Goal: Task Accomplishment & Management: Use online tool/utility

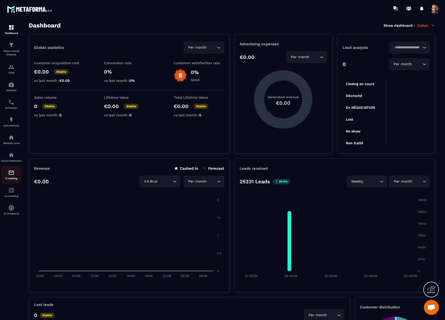
drag, startPoint x: 12, startPoint y: 179, endPoint x: 16, endPoint y: 177, distance: 4.1
click at [12, 179] on div "E-mailing" at bounding box center [11, 175] width 20 height 10
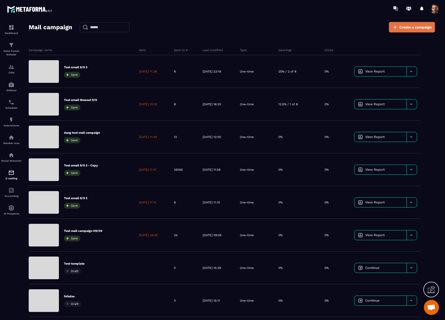
click at [407, 28] on span "Create a campaign" at bounding box center [416, 27] width 32 height 5
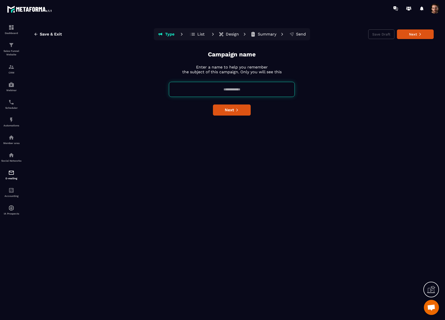
click at [243, 90] on input at bounding box center [232, 89] width 126 height 15
type input "********"
click at [244, 112] on button "Next" at bounding box center [232, 110] width 38 height 11
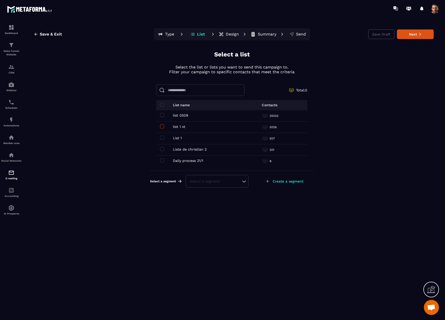
click at [162, 124] on span at bounding box center [162, 126] width 4 height 4
click at [211, 191] on div "Select a segment" at bounding box center [217, 188] width 54 height 5
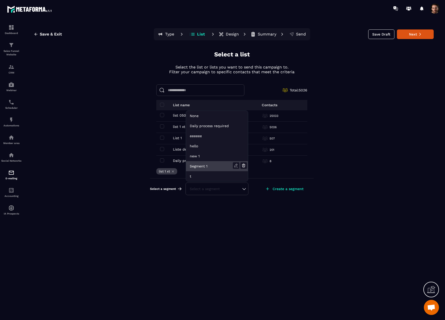
click at [207, 165] on li "Segment 1" at bounding box center [217, 166] width 62 height 10
